Goal: Task Accomplishment & Management: Manage account settings

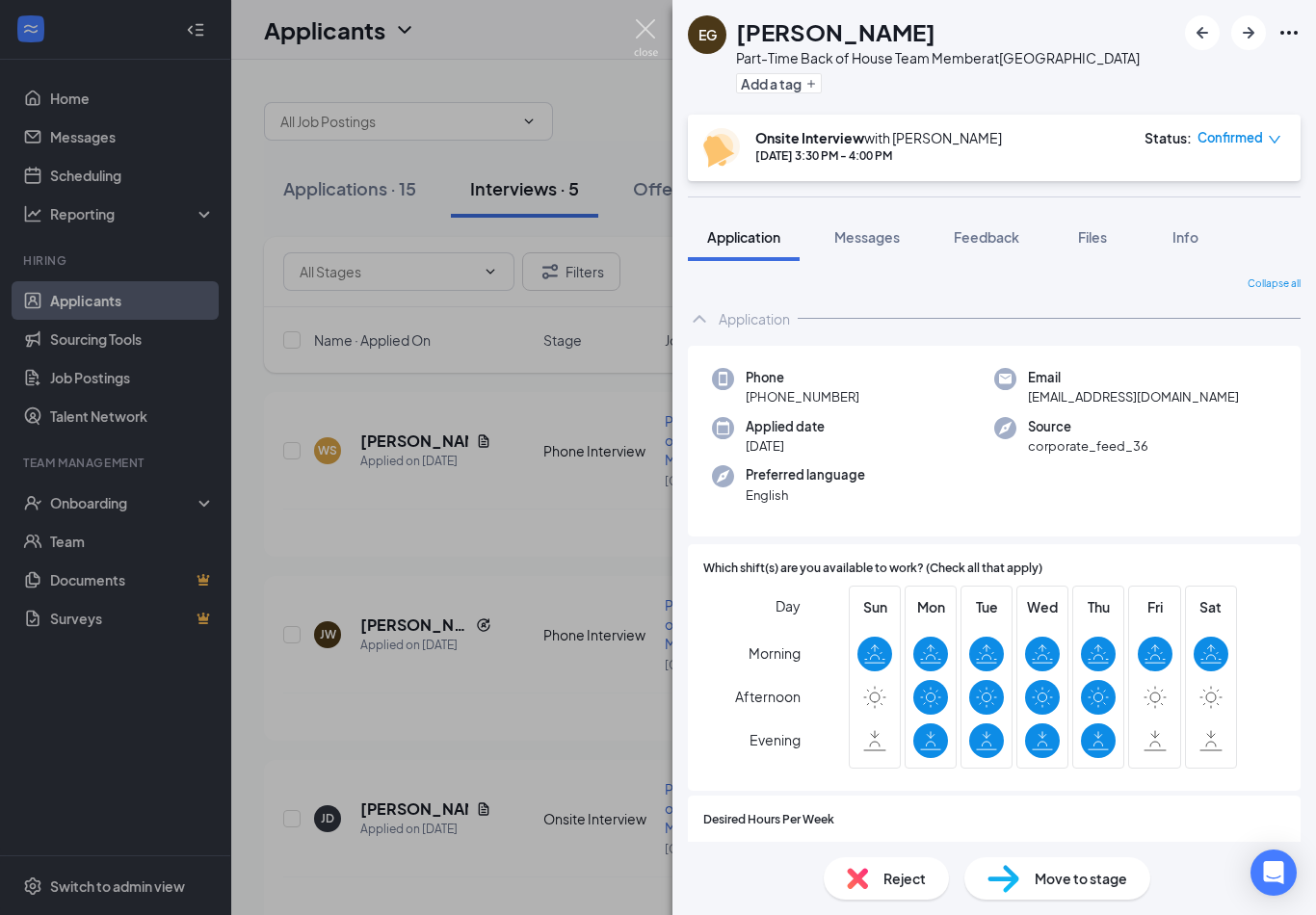
click at [639, 35] on img at bounding box center [645, 38] width 24 height 37
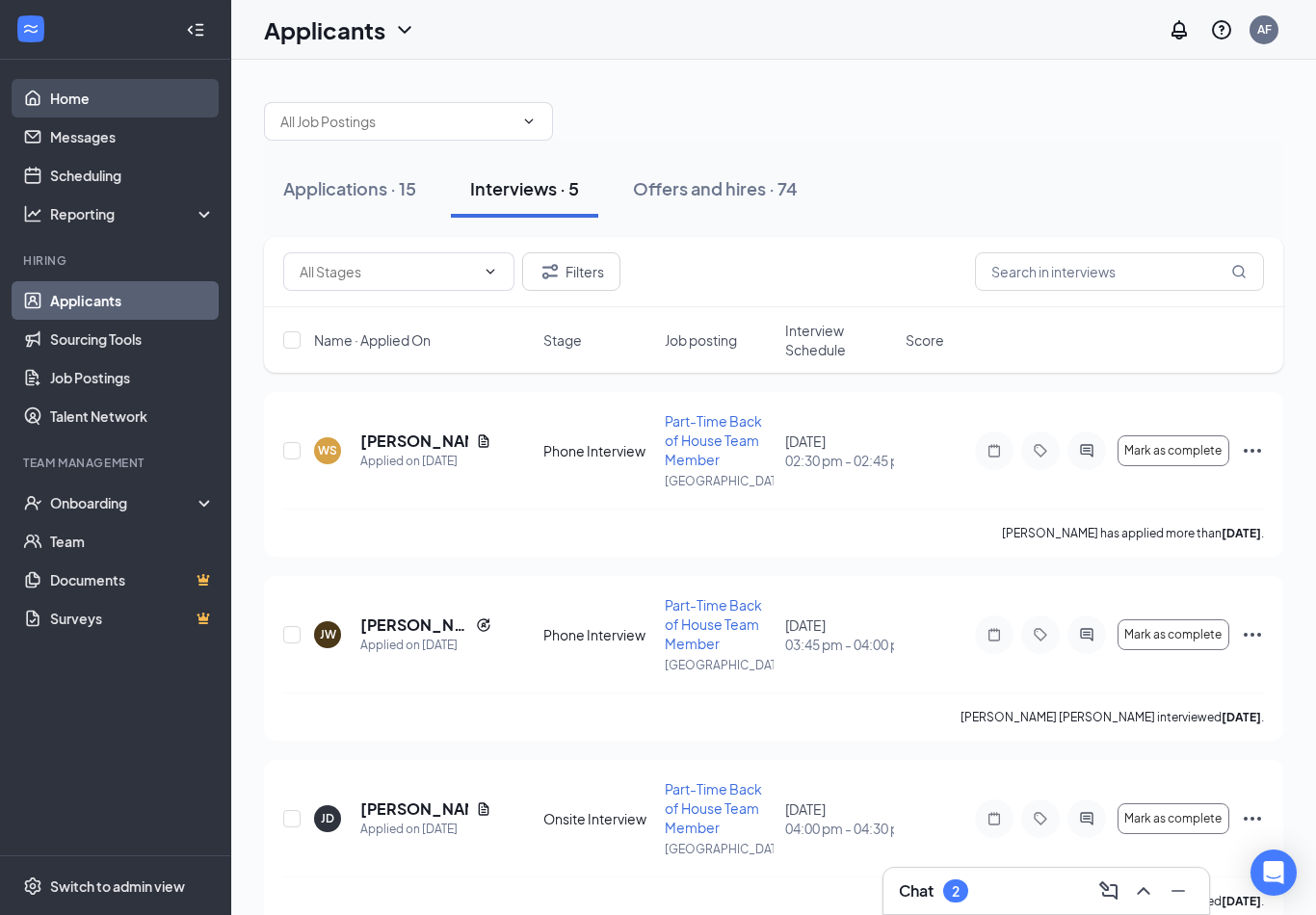
click at [104, 106] on link "Home" at bounding box center [132, 98] width 165 height 38
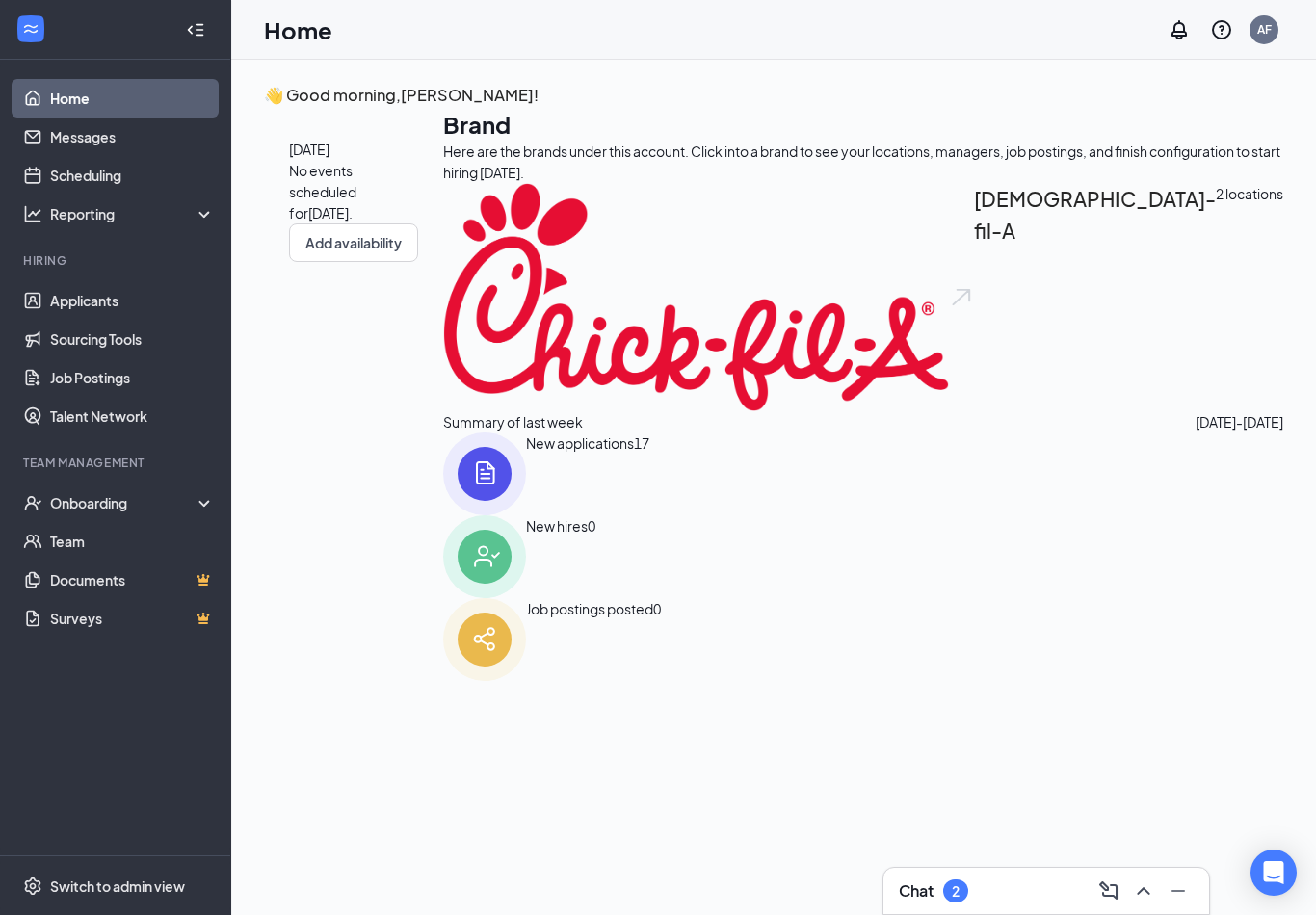
click at [1153, 880] on icon "ChevronUp" at bounding box center [1142, 889] width 23 height 23
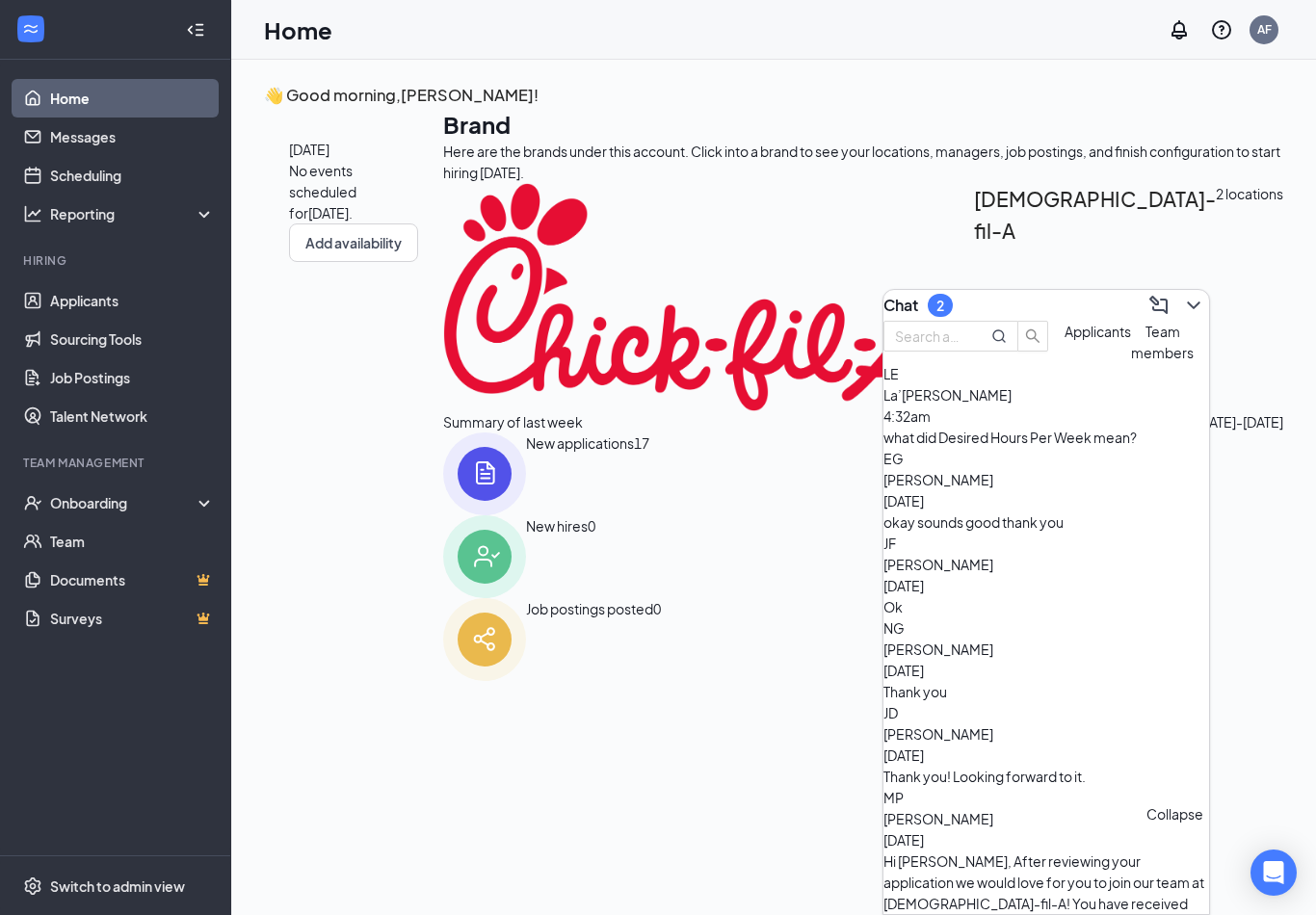
click at [1191, 298] on button at bounding box center [1193, 305] width 31 height 31
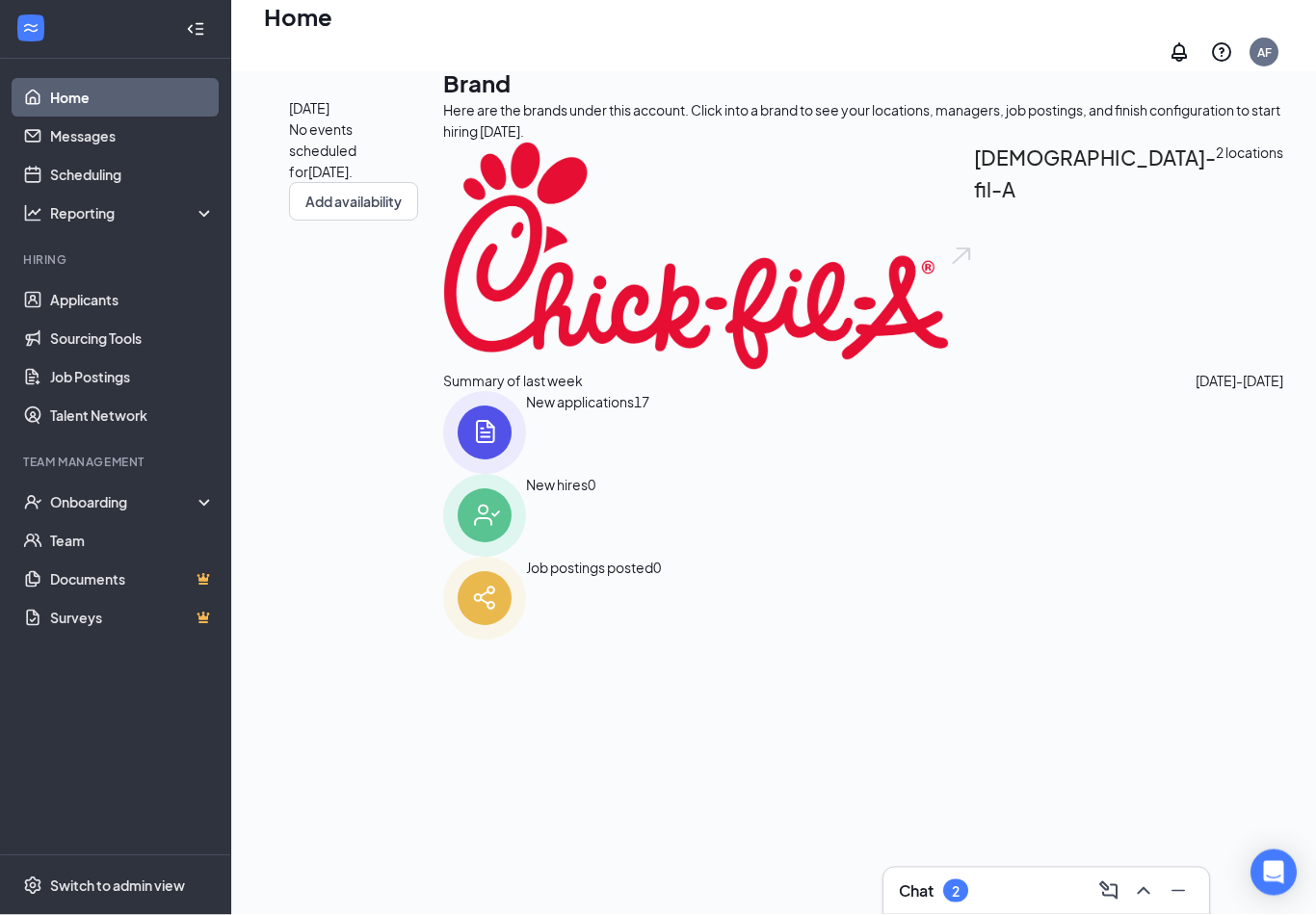
scroll to position [108, 0]
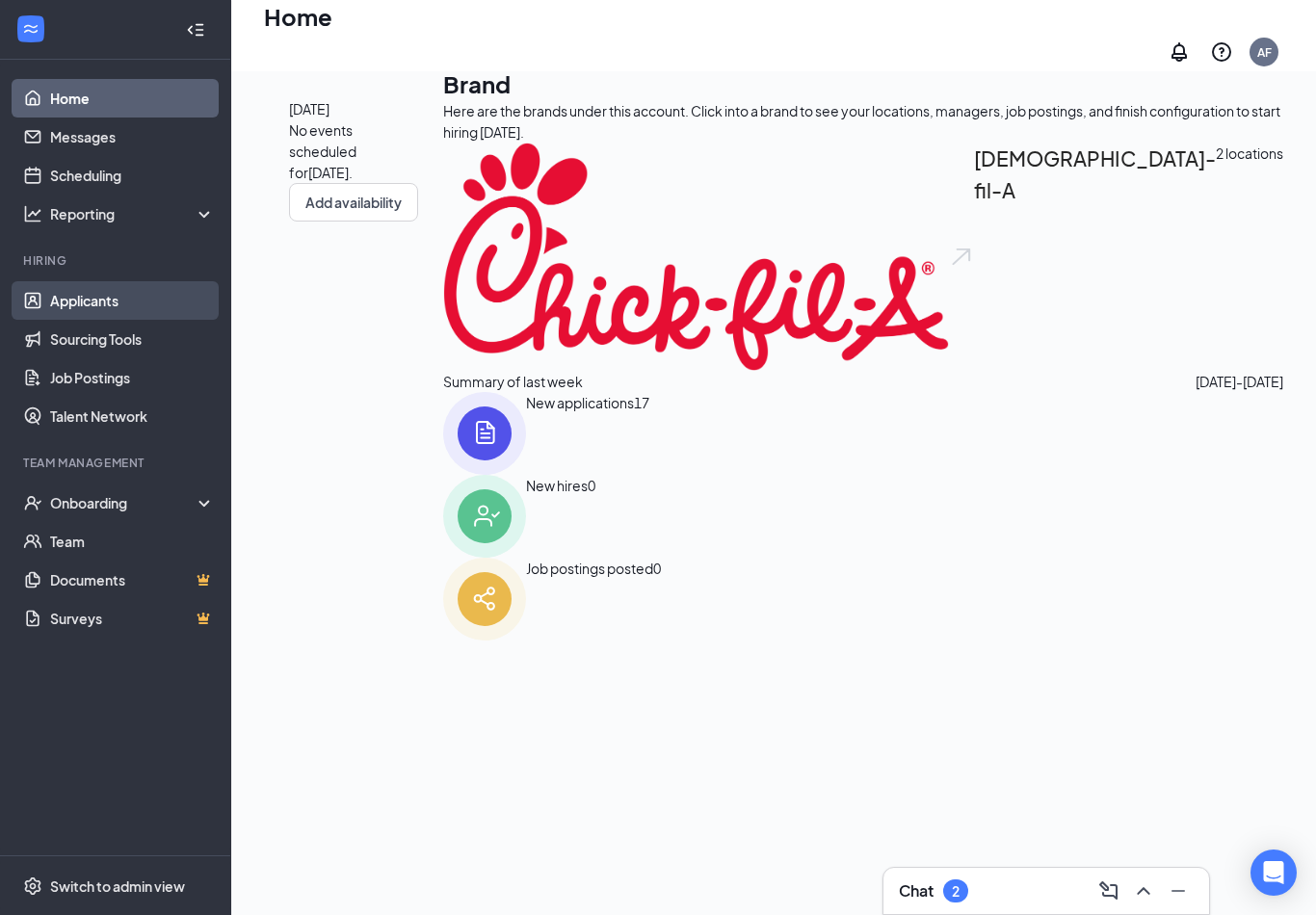
click at [113, 298] on link "Applicants" at bounding box center [132, 300] width 165 height 38
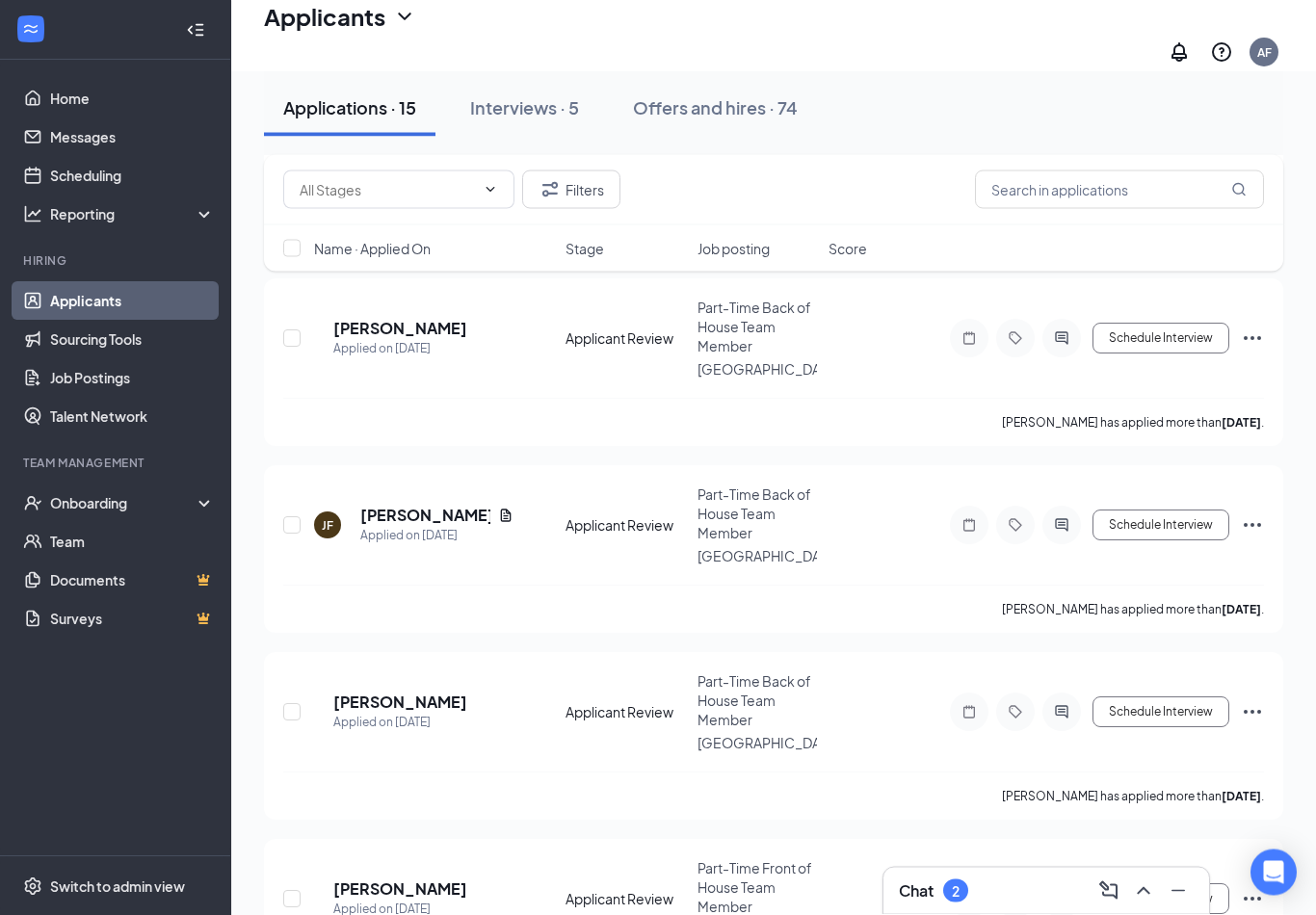
scroll to position [2233, 0]
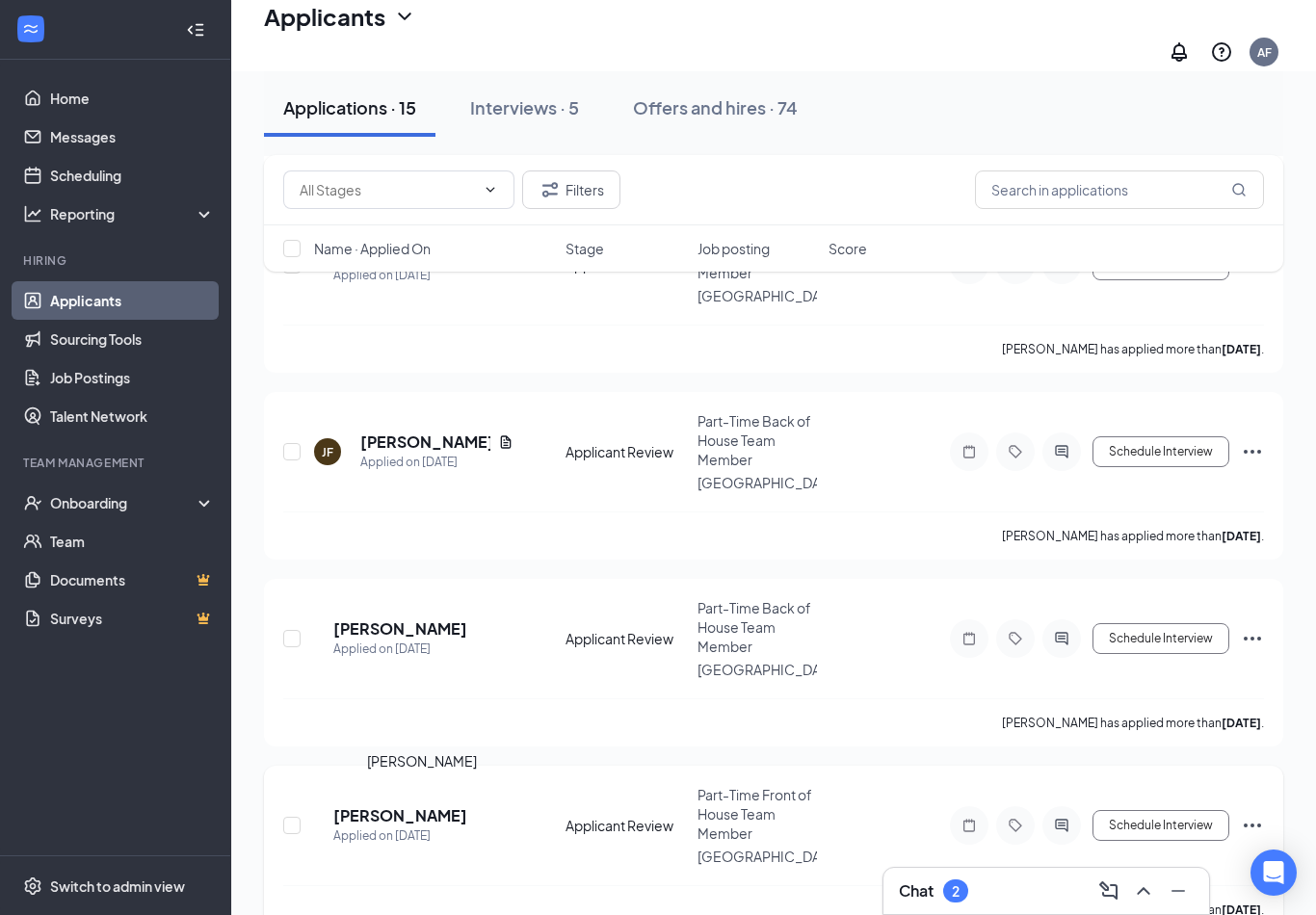
click at [429, 808] on h5 "[PERSON_NAME]" at bounding box center [401, 814] width 134 height 21
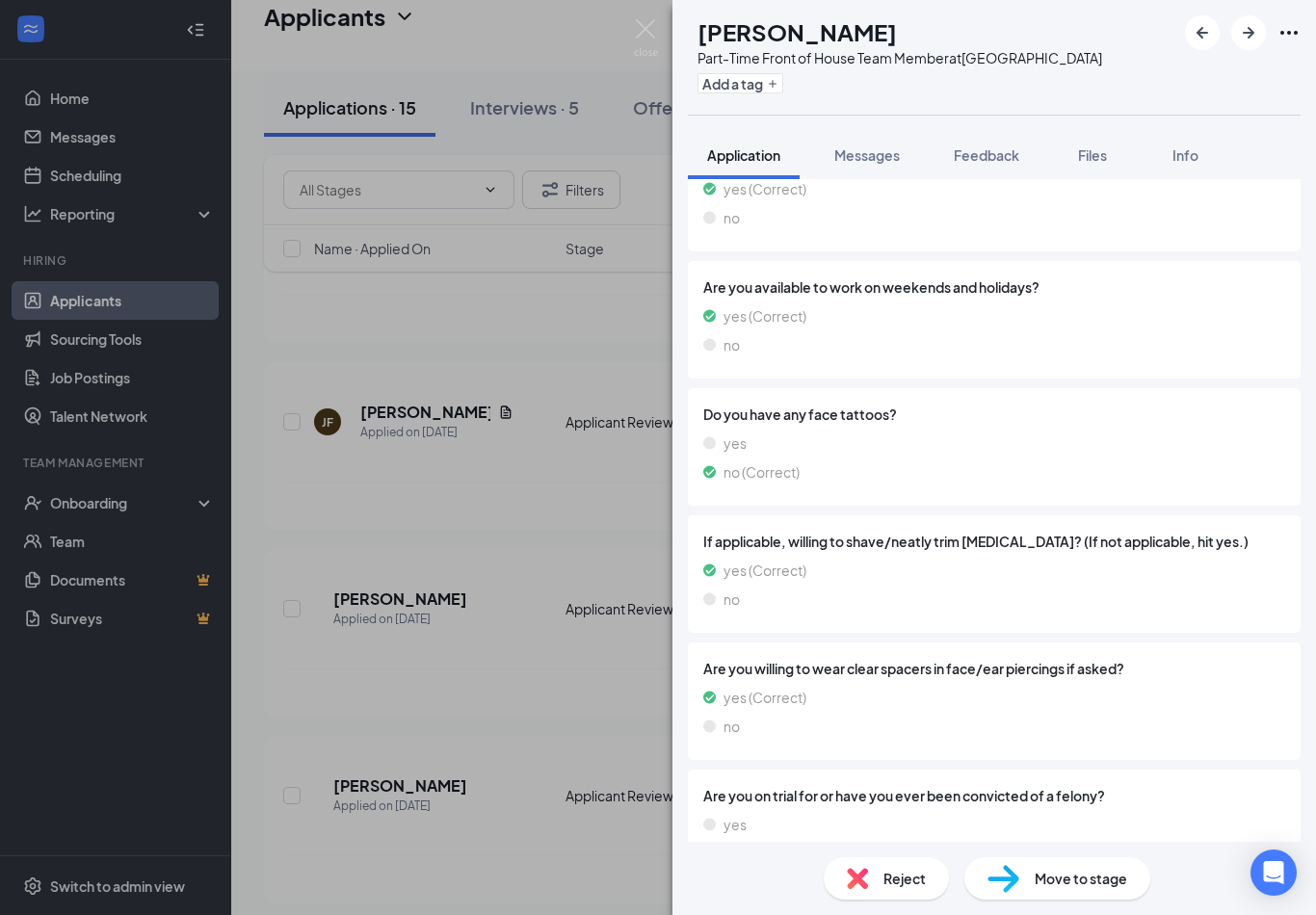
click at [926, 896] on div "Reject" at bounding box center [886, 878] width 125 height 42
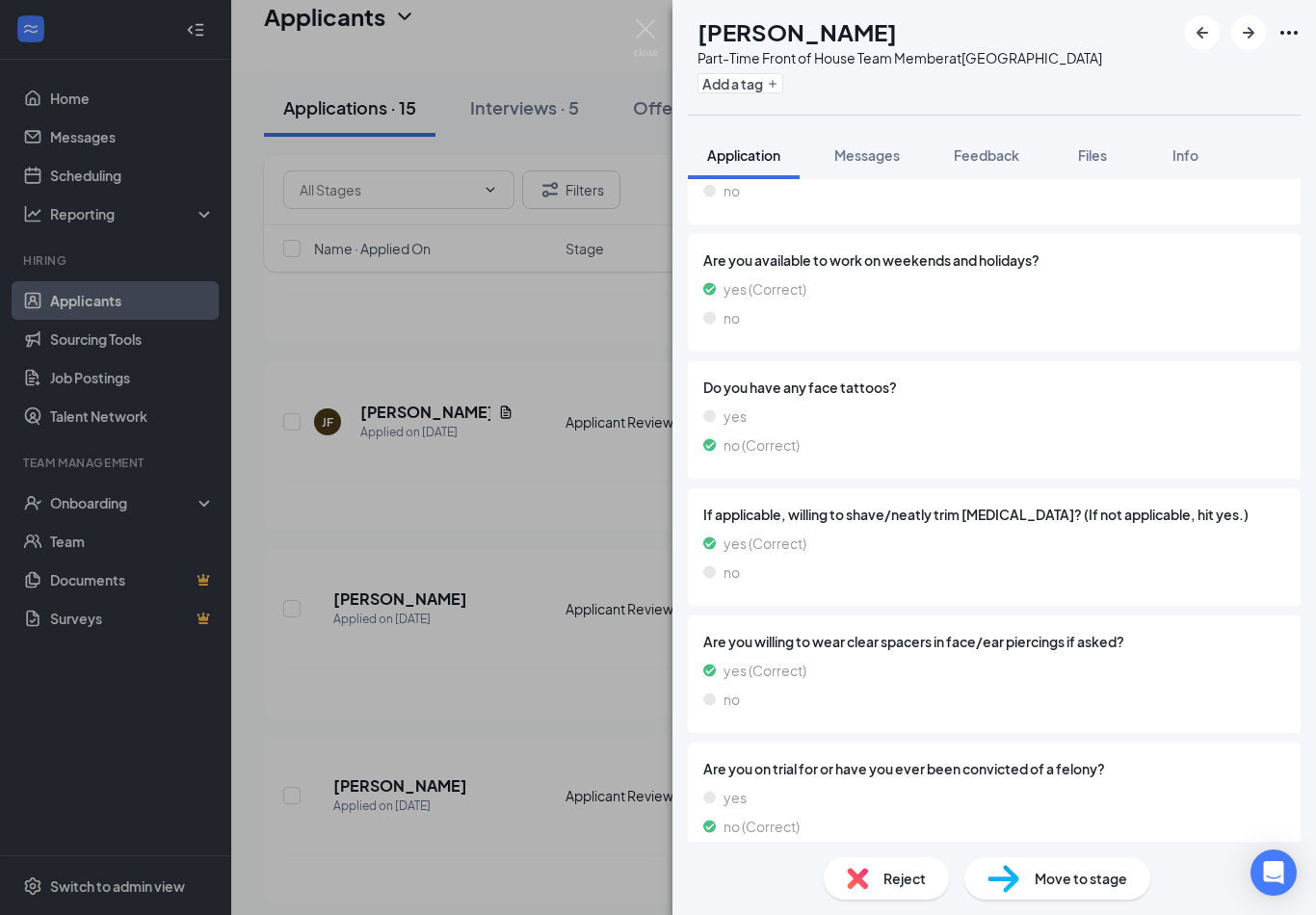
scroll to position [1819, 0]
click at [914, 867] on div "Reject" at bounding box center [886, 878] width 125 height 42
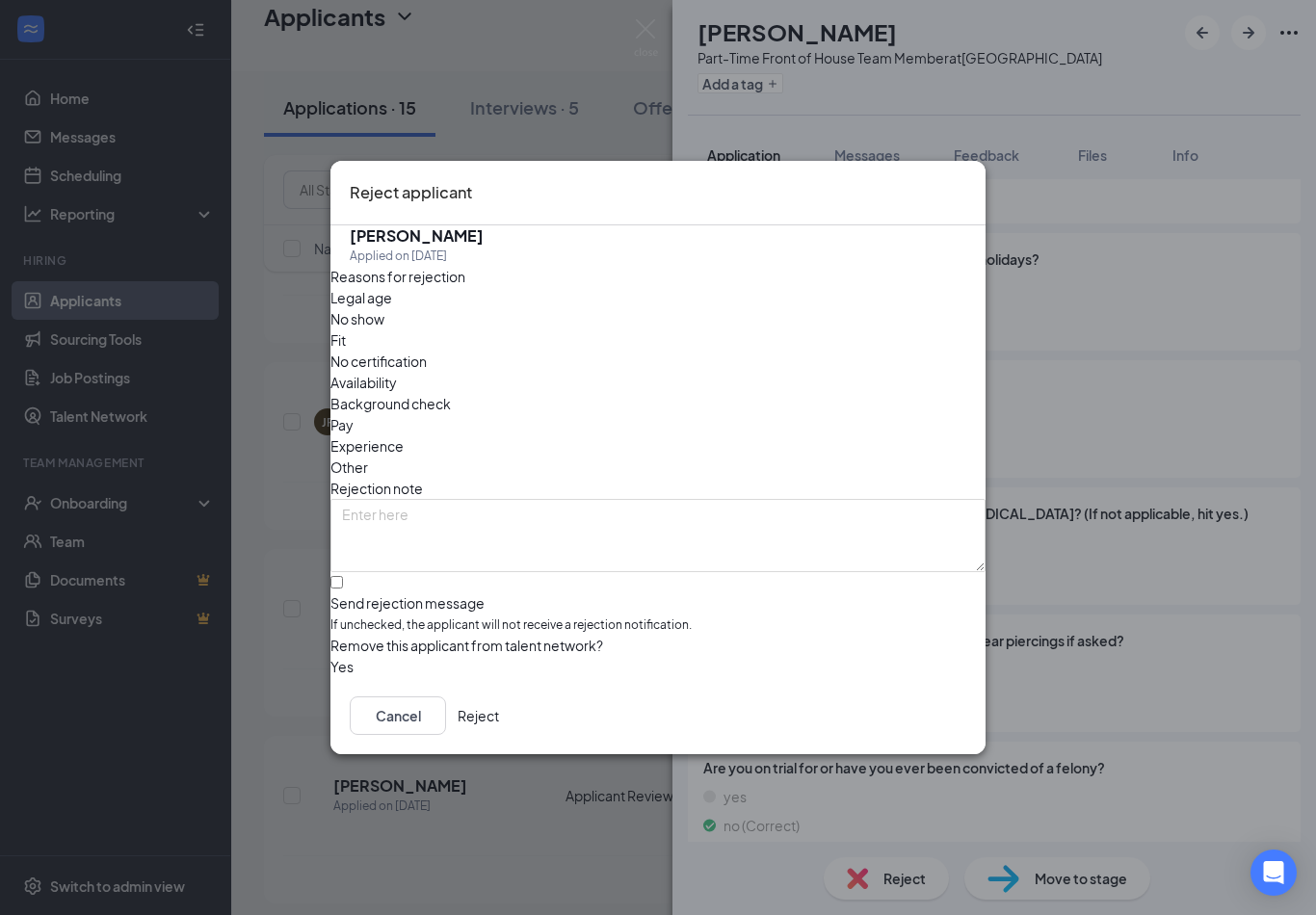
click at [351, 577] on label "Send rejection message If unchecked, the applicant will not receive a rejection…" at bounding box center [658, 606] width 655 height 59
click at [343, 576] on input "Send rejection message If unchecked, the applicant will not receive a rejection…" at bounding box center [336, 582] width 13 height 13
checkbox input "true"
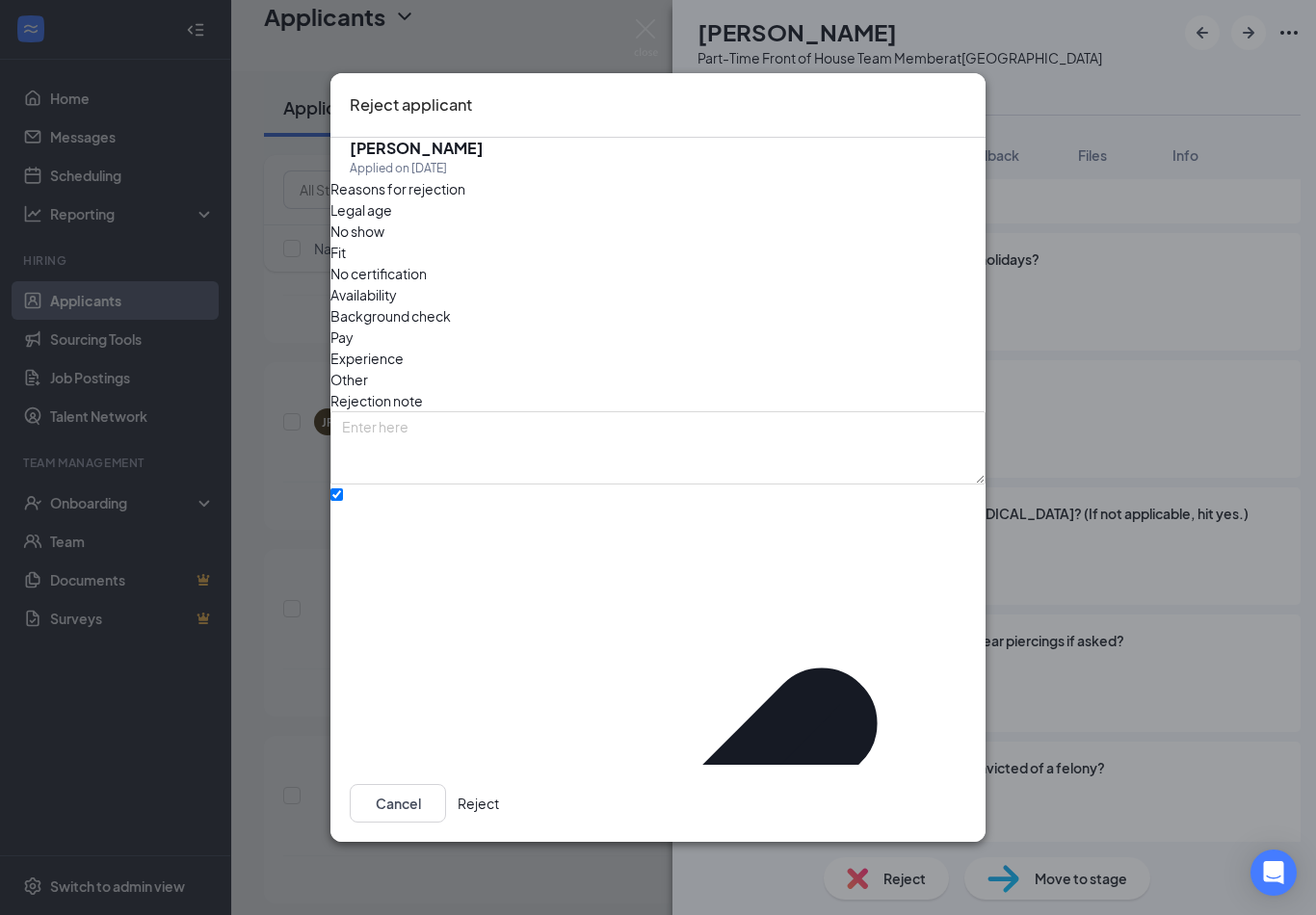
click at [499, 784] on button "Reject" at bounding box center [478, 803] width 41 height 38
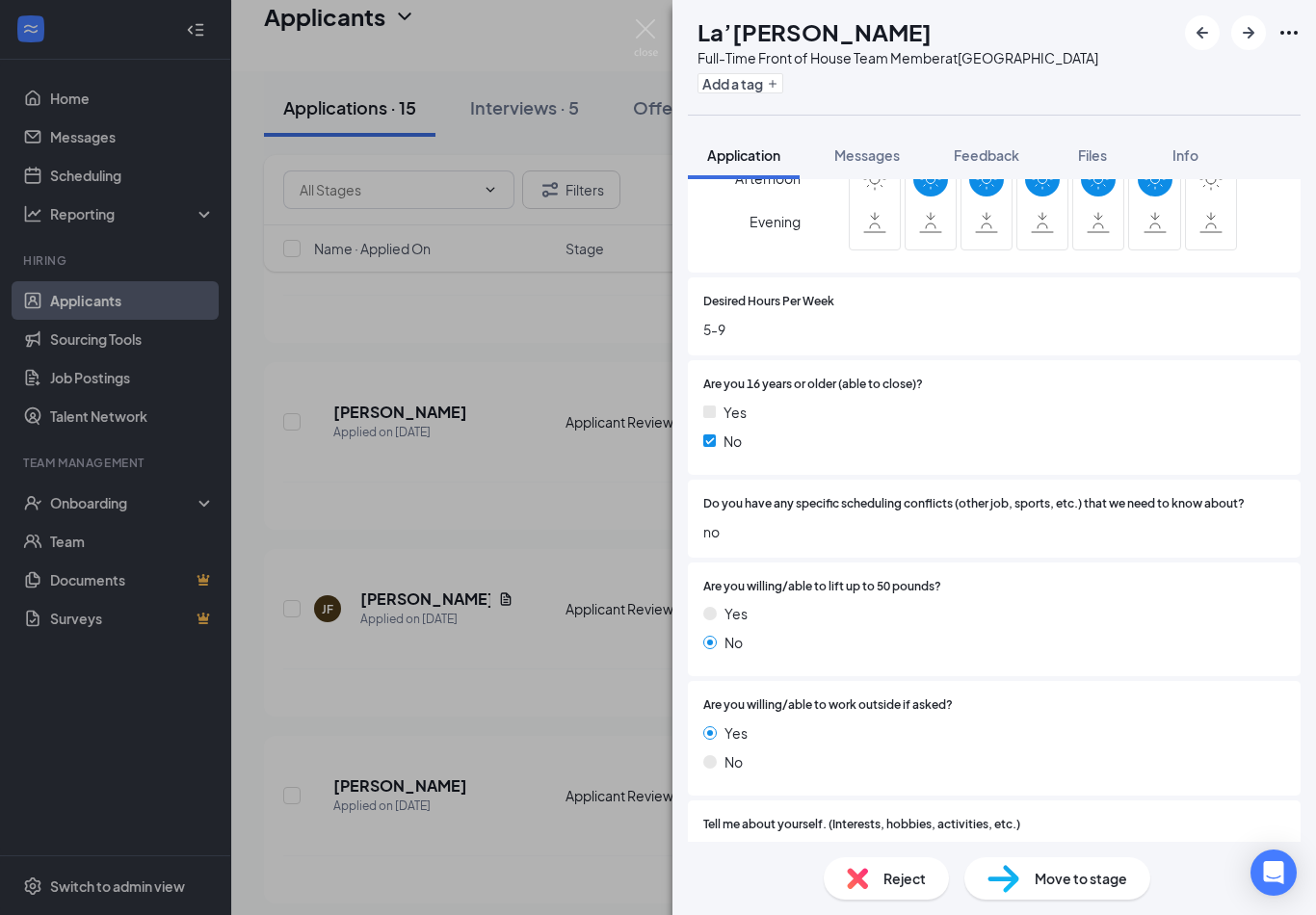
scroll to position [438, 0]
click at [900, 870] on span "Reject" at bounding box center [904, 878] width 42 height 21
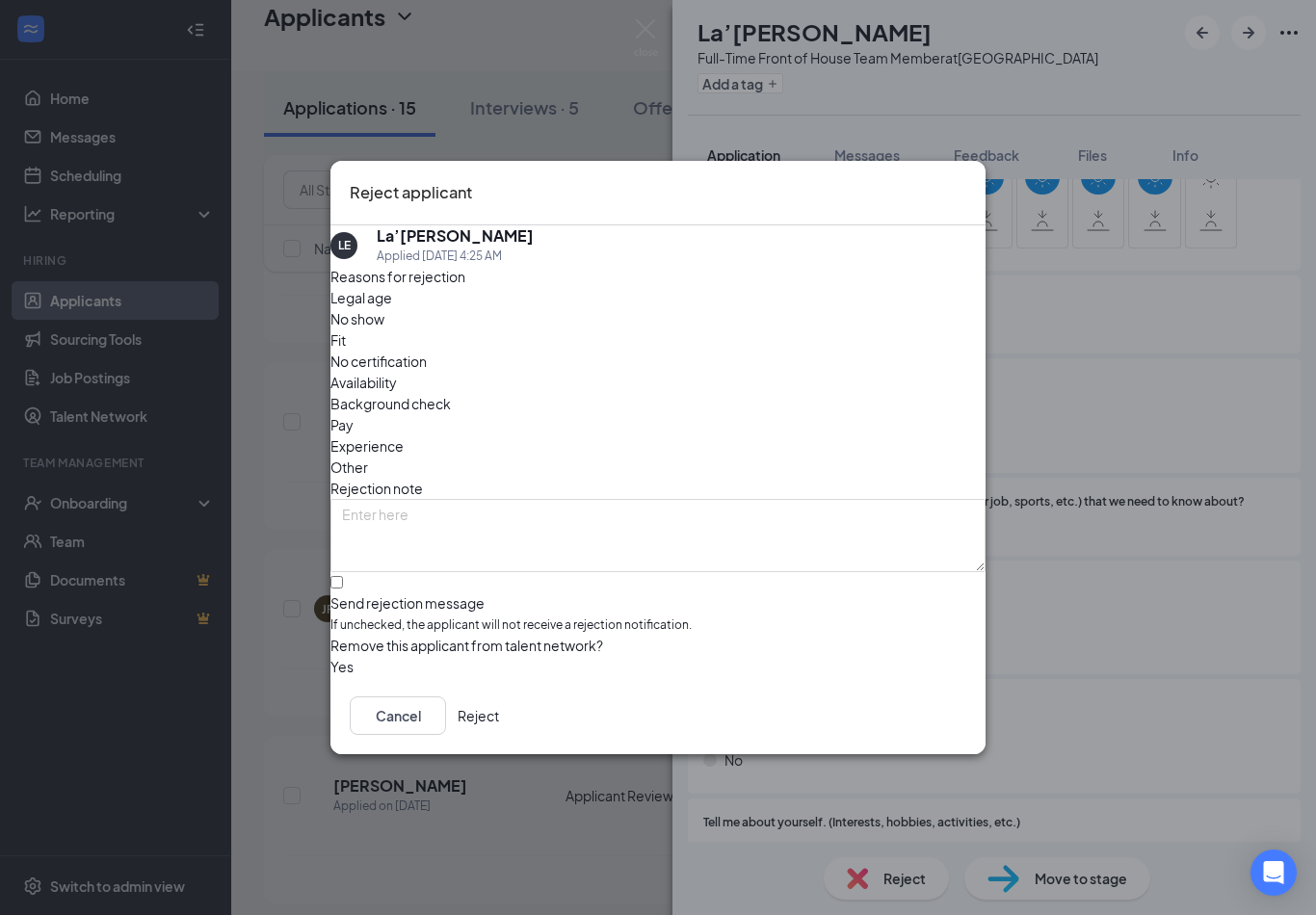
click at [384, 593] on div "Send rejection message If unchecked, the applicant will not receive a rejection…" at bounding box center [658, 613] width 655 height 41
click at [343, 576] on input "Send rejection message If unchecked, the applicant will not receive a rejection…" at bounding box center [336, 582] width 13 height 13
checkbox input "true"
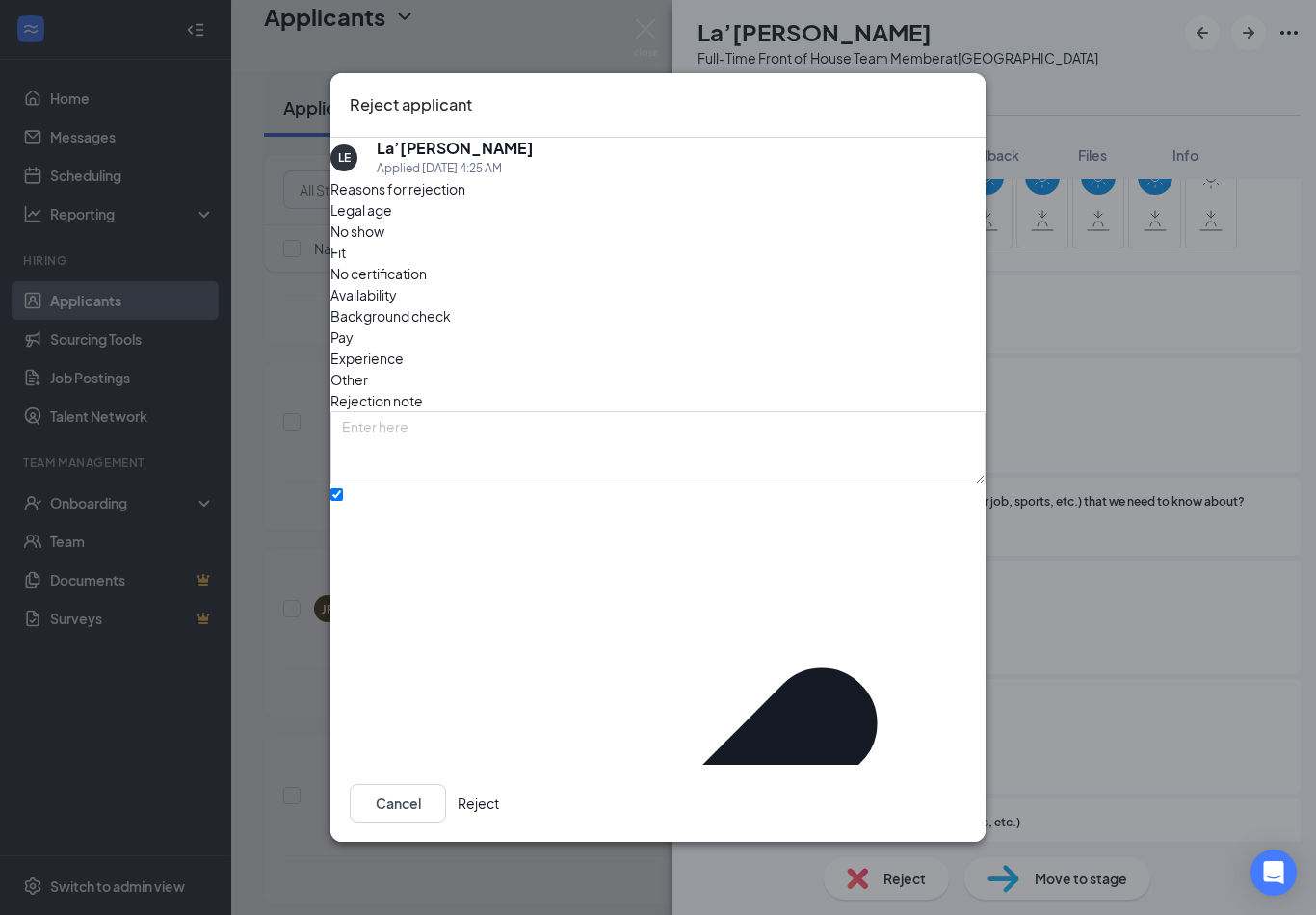
click at [499, 787] on button "Reject" at bounding box center [478, 803] width 41 height 38
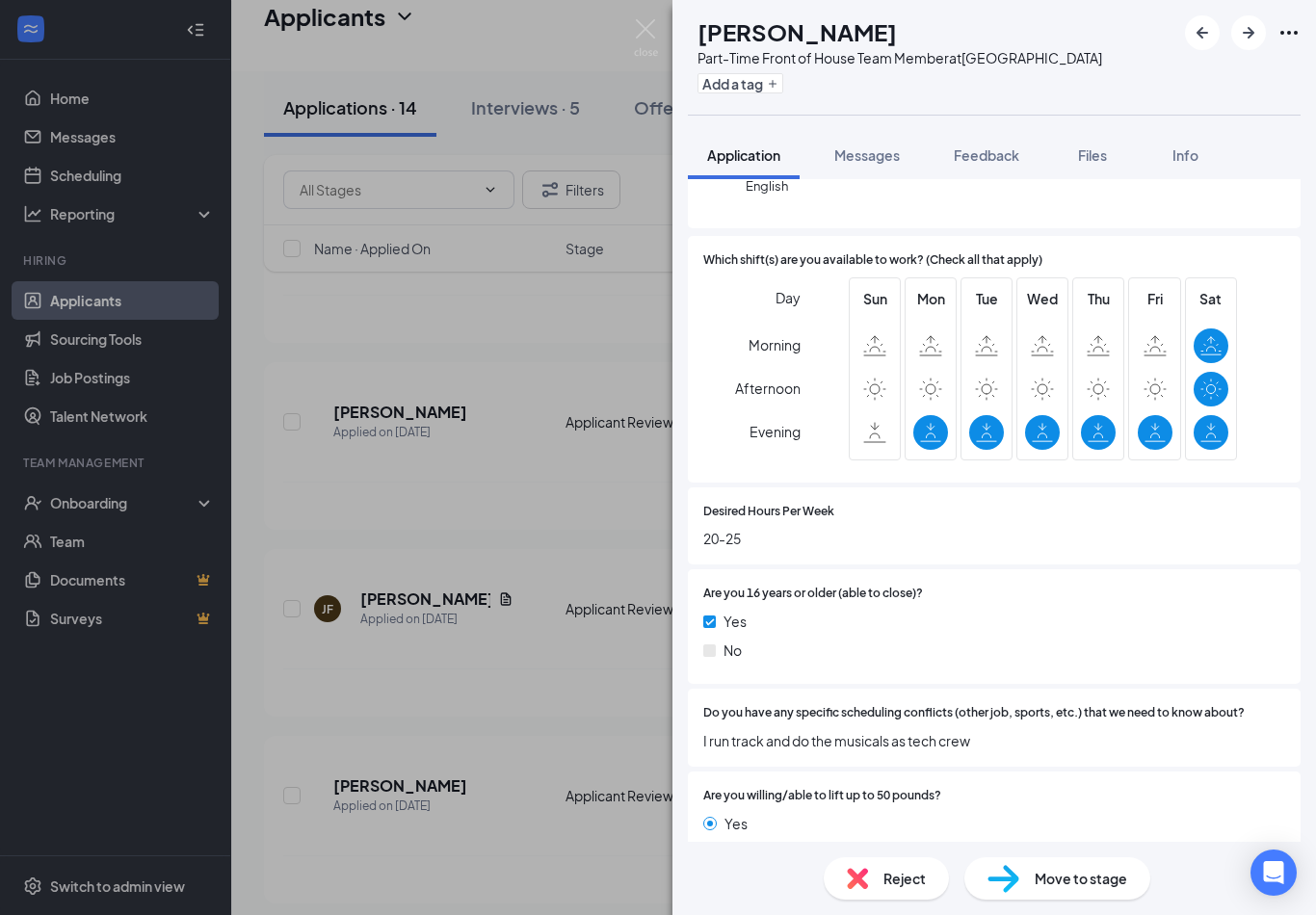
scroll to position [30, 0]
click at [1091, 863] on div "Move to stage" at bounding box center [1057, 878] width 185 height 42
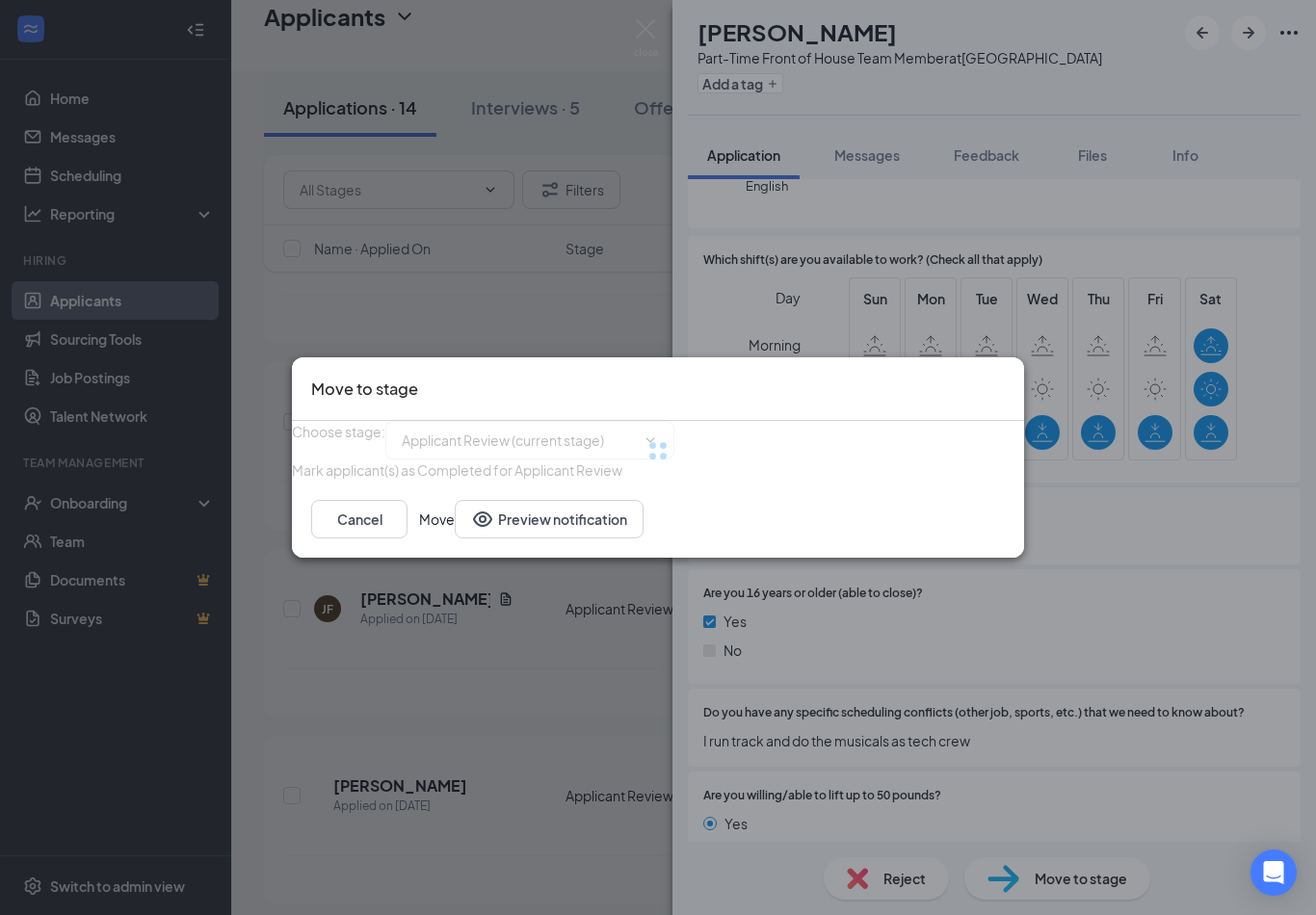
type input "Phone Interview (next stage)"
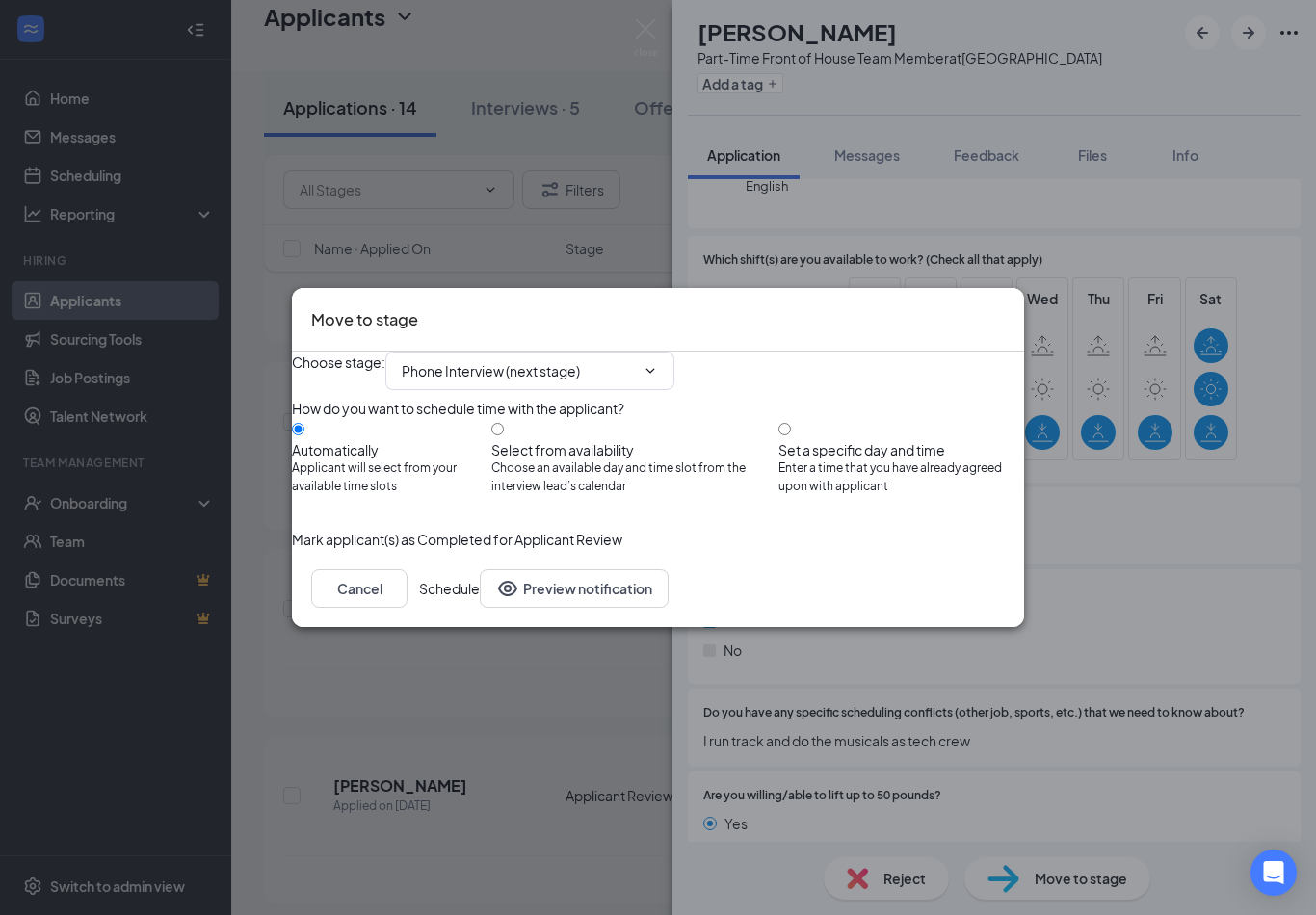
click at [479, 607] on button "Schedule" at bounding box center [450, 588] width 61 height 38
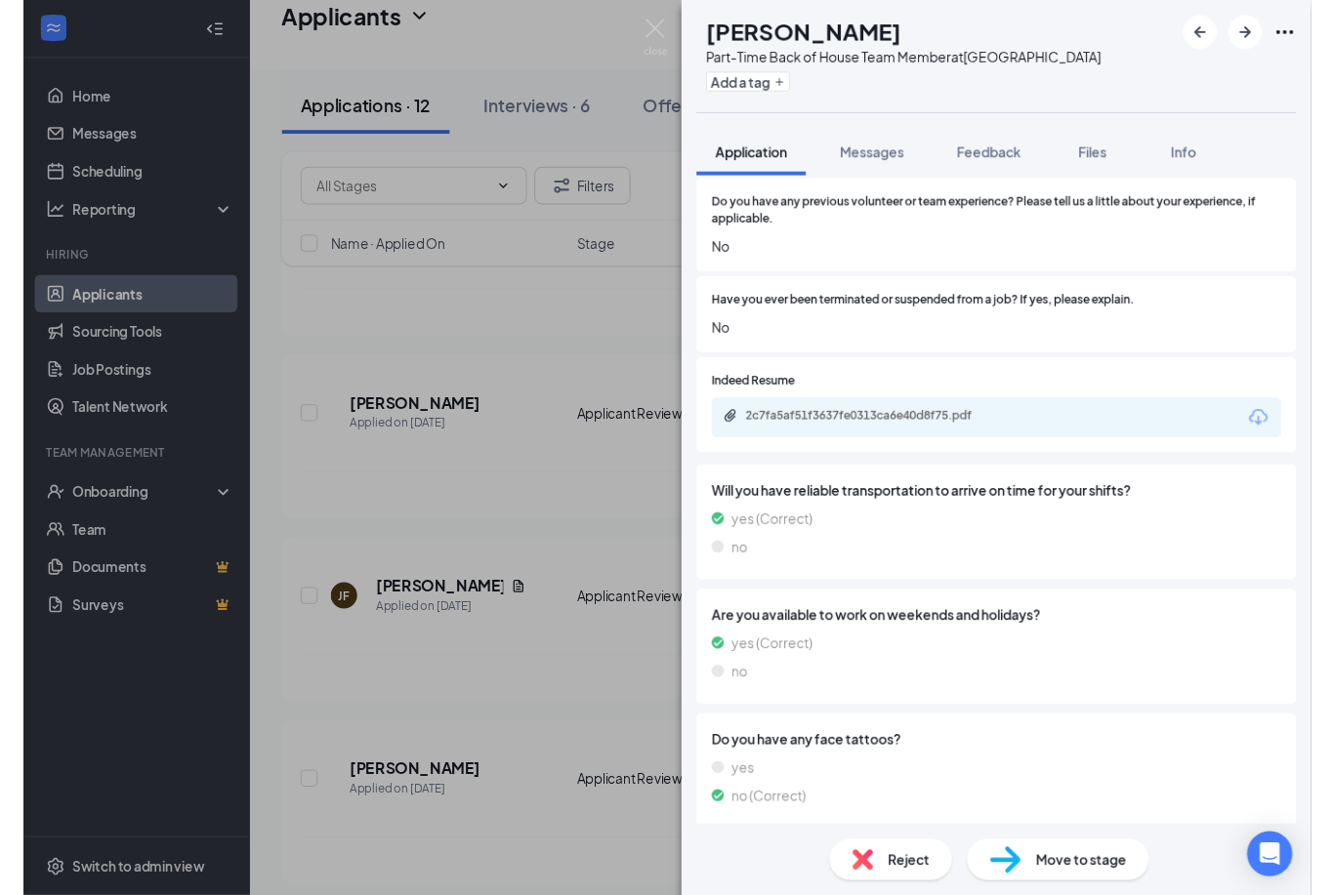
scroll to position [1650, 0]
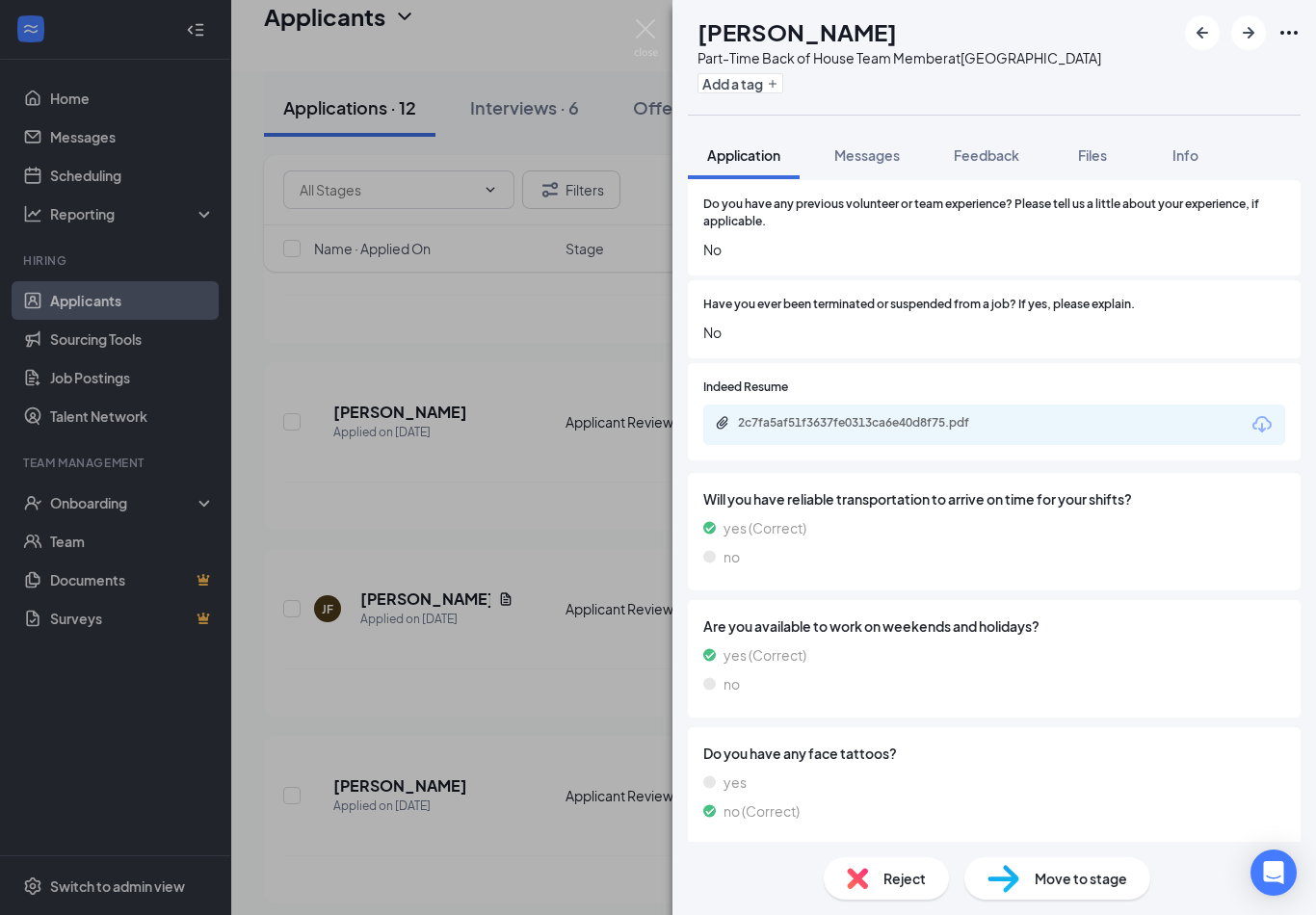
click at [1227, 404] on div "2c7fa5af51f3637fe0313ca6e40d8f75.pdf" at bounding box center [994, 424] width 582 height 40
click at [1191, 404] on div "2c7fa5af51f3637fe0313ca6e40d8f75.pdf" at bounding box center [994, 424] width 582 height 40
click at [931, 415] on div "2c7fa5af51f3637fe0313ca6e40d8f75.pdf" at bounding box center [870, 424] width 312 height 19
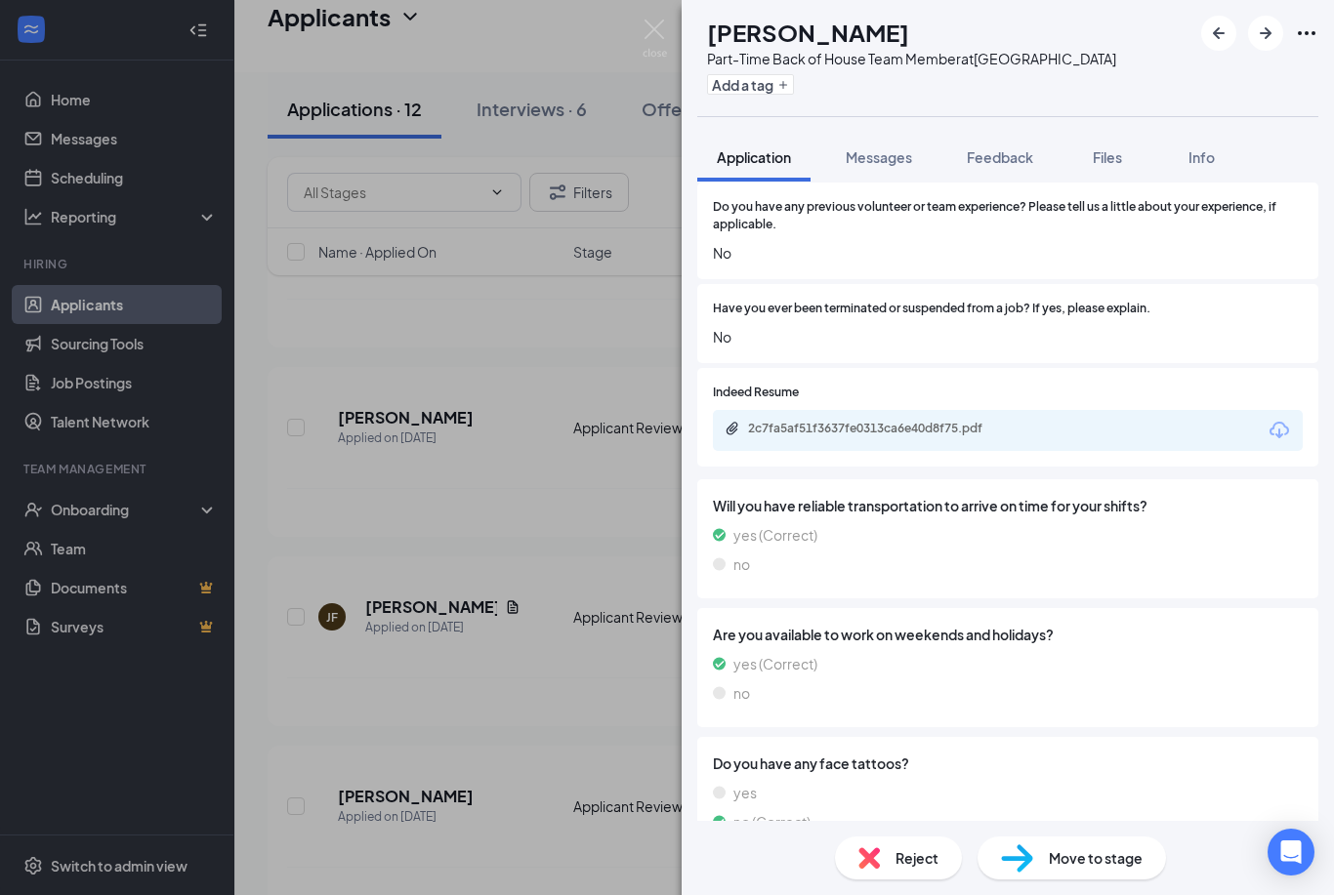
scroll to position [62, 0]
click at [1104, 848] on span "Move to stage" at bounding box center [1096, 858] width 94 height 21
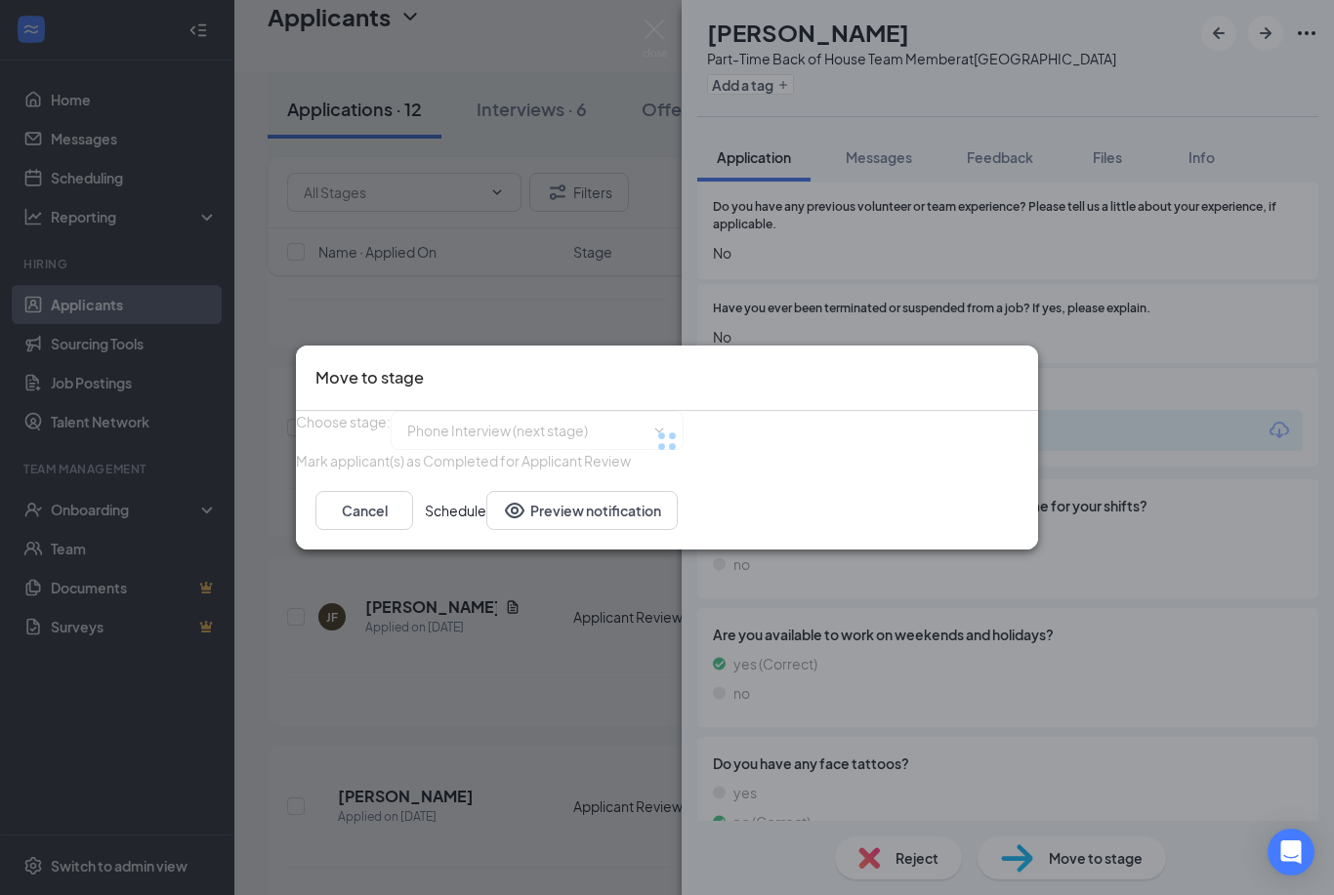
type input "Phone Interview (next stage)"
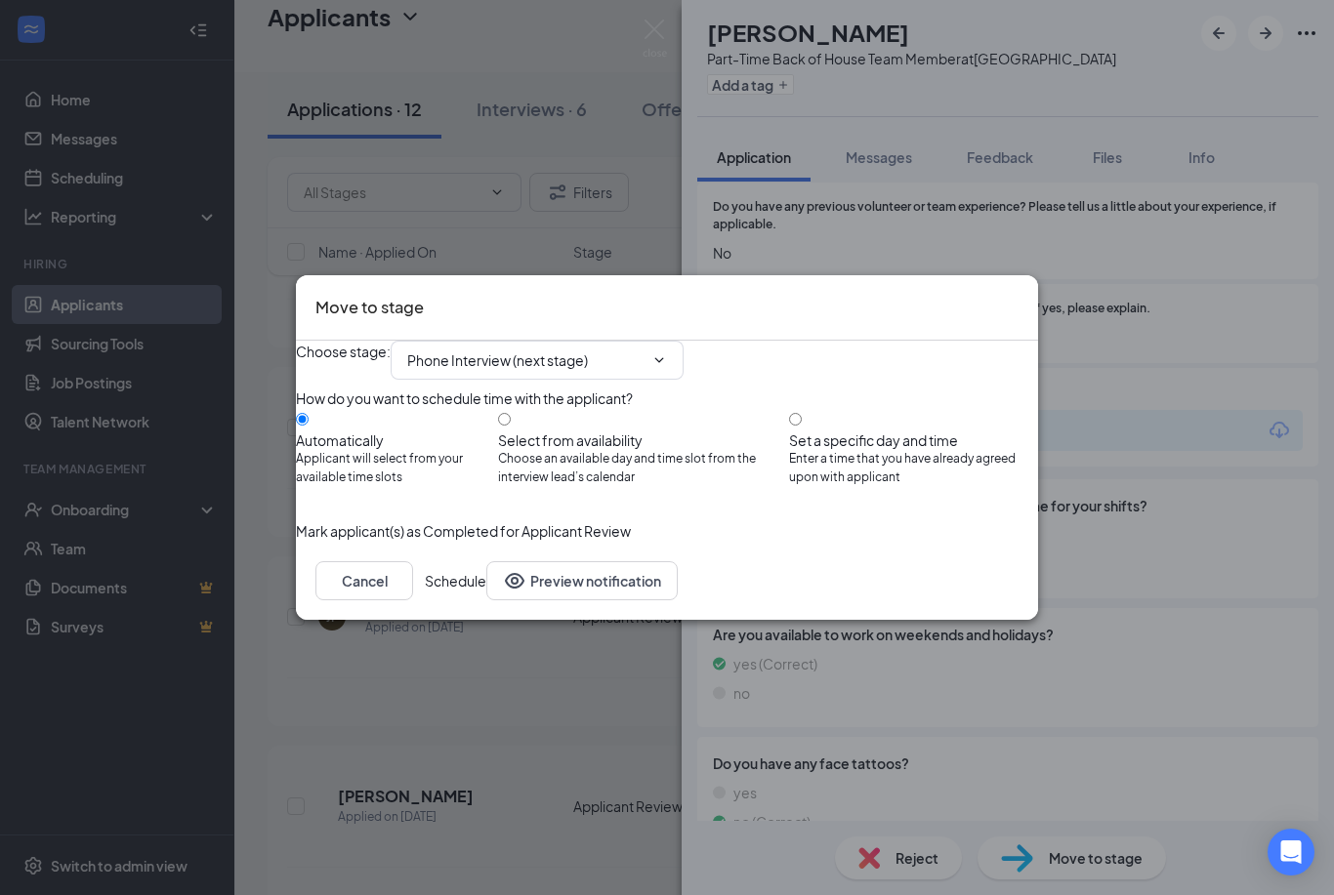
click at [486, 600] on button "Schedule" at bounding box center [456, 580] width 62 height 39
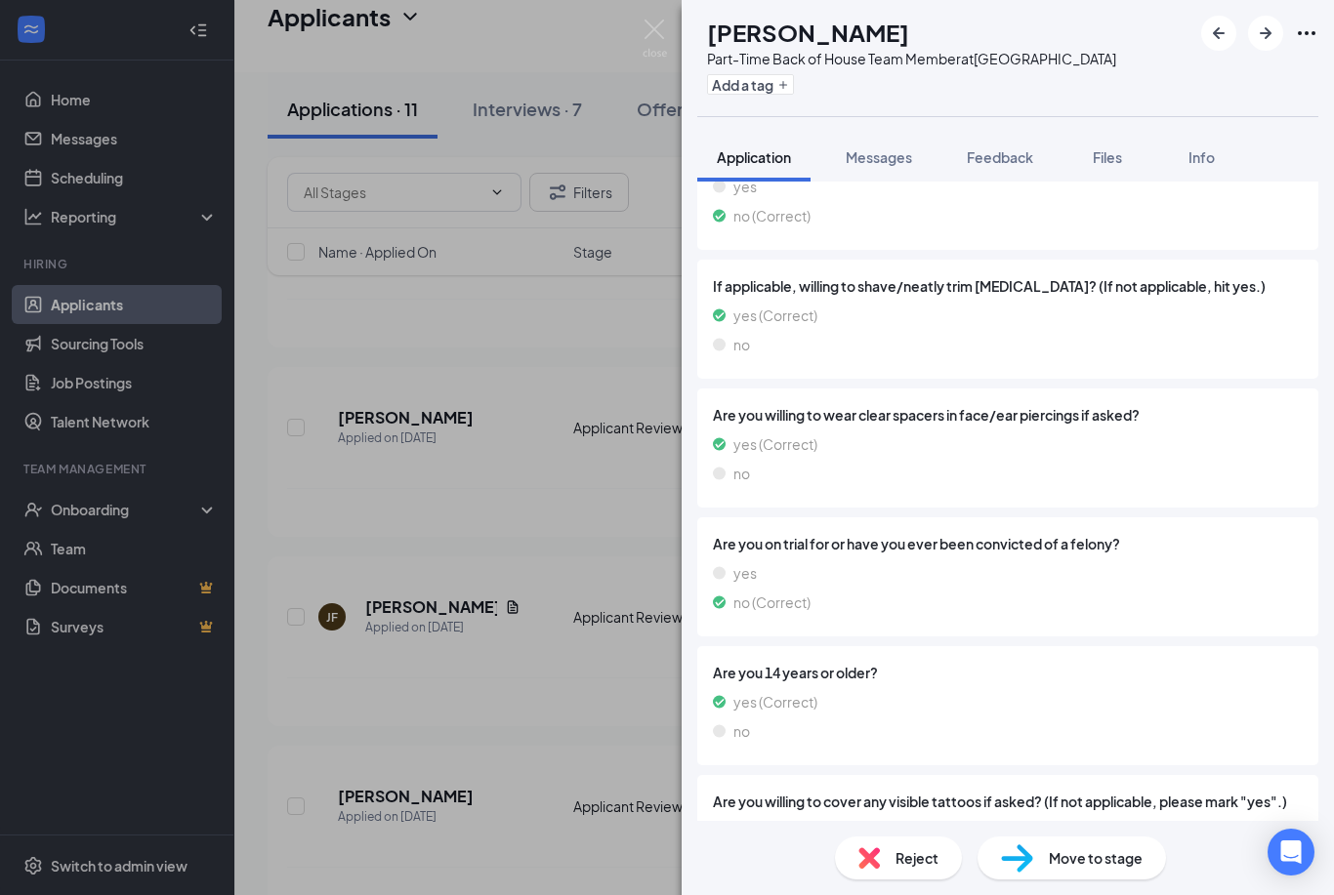
scroll to position [62, 0]
click at [1127, 858] on span "Move to stage" at bounding box center [1096, 858] width 94 height 21
type input "Phone Interview (next stage)"
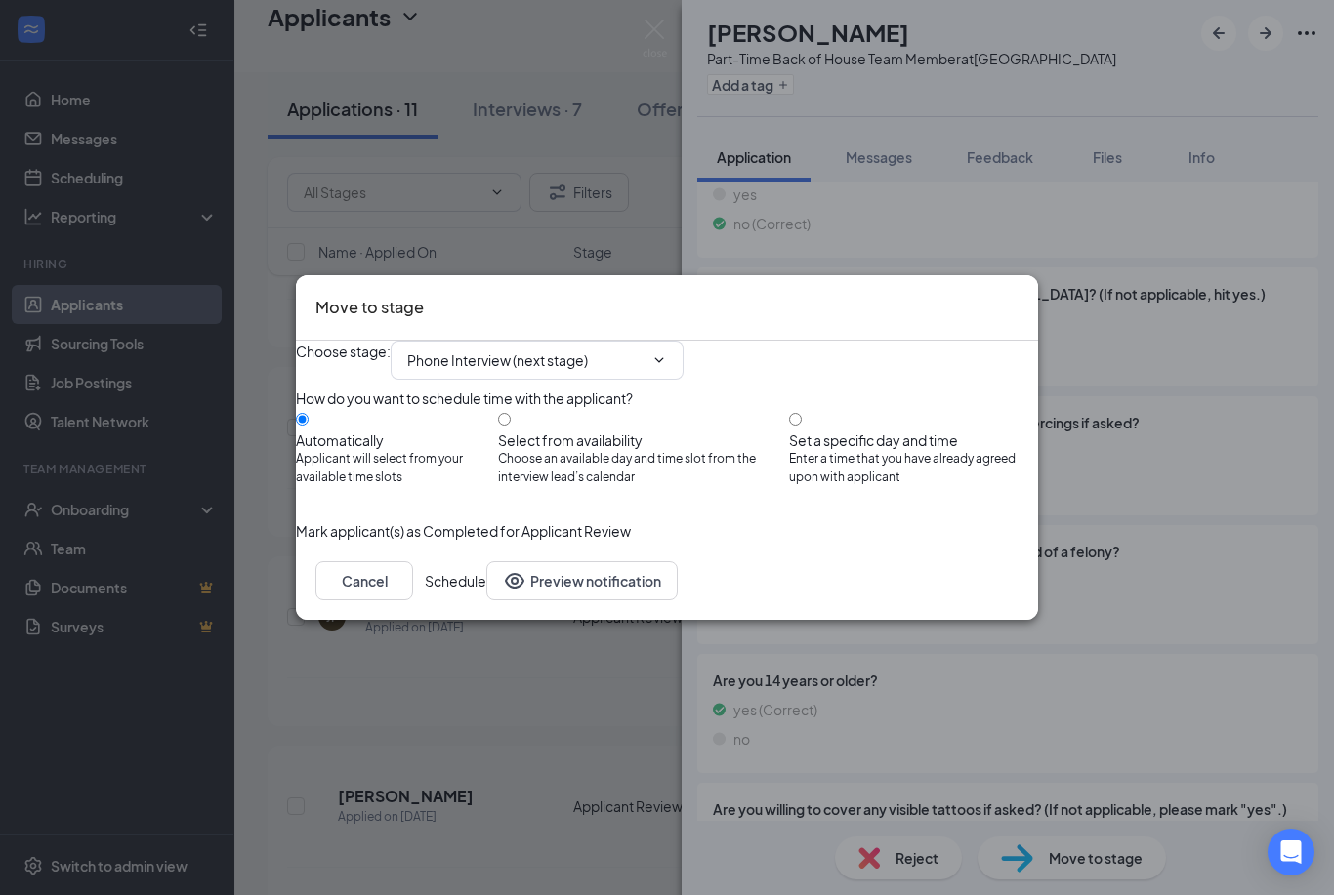
click at [486, 600] on button "Schedule" at bounding box center [456, 580] width 62 height 39
